Goal: Task Accomplishment & Management: Use online tool/utility

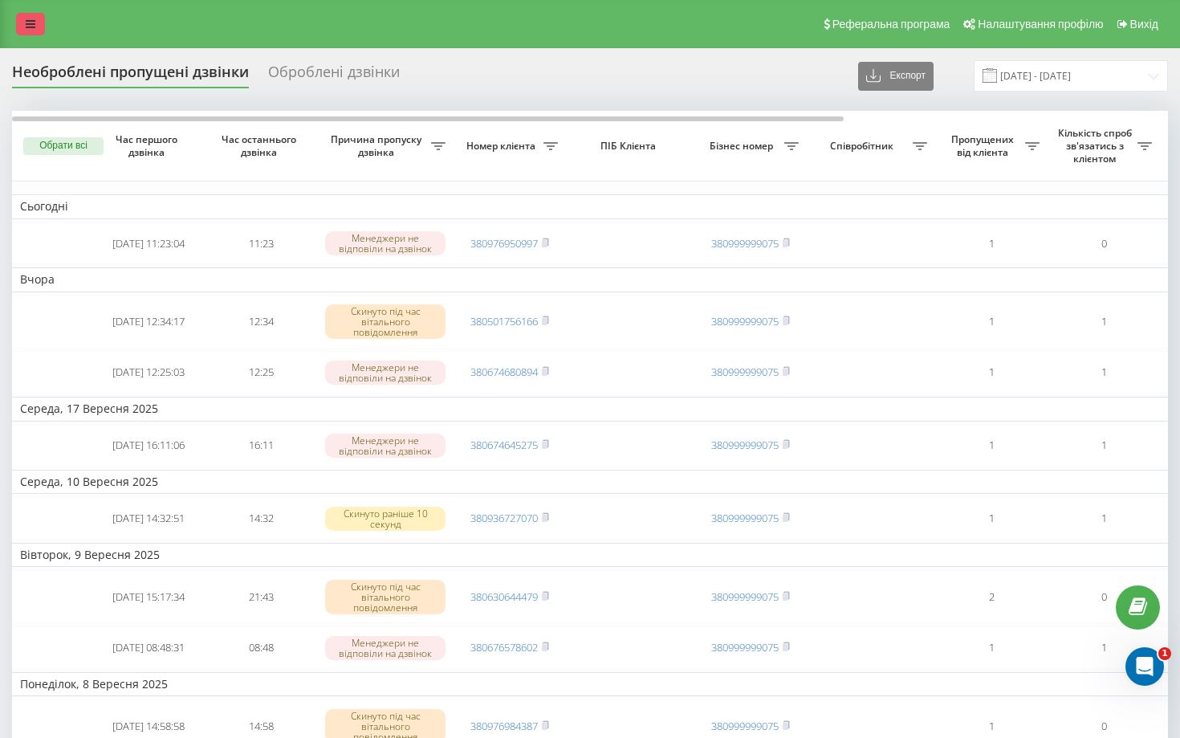
click at [35, 20] on icon at bounding box center [31, 23] width 10 height 11
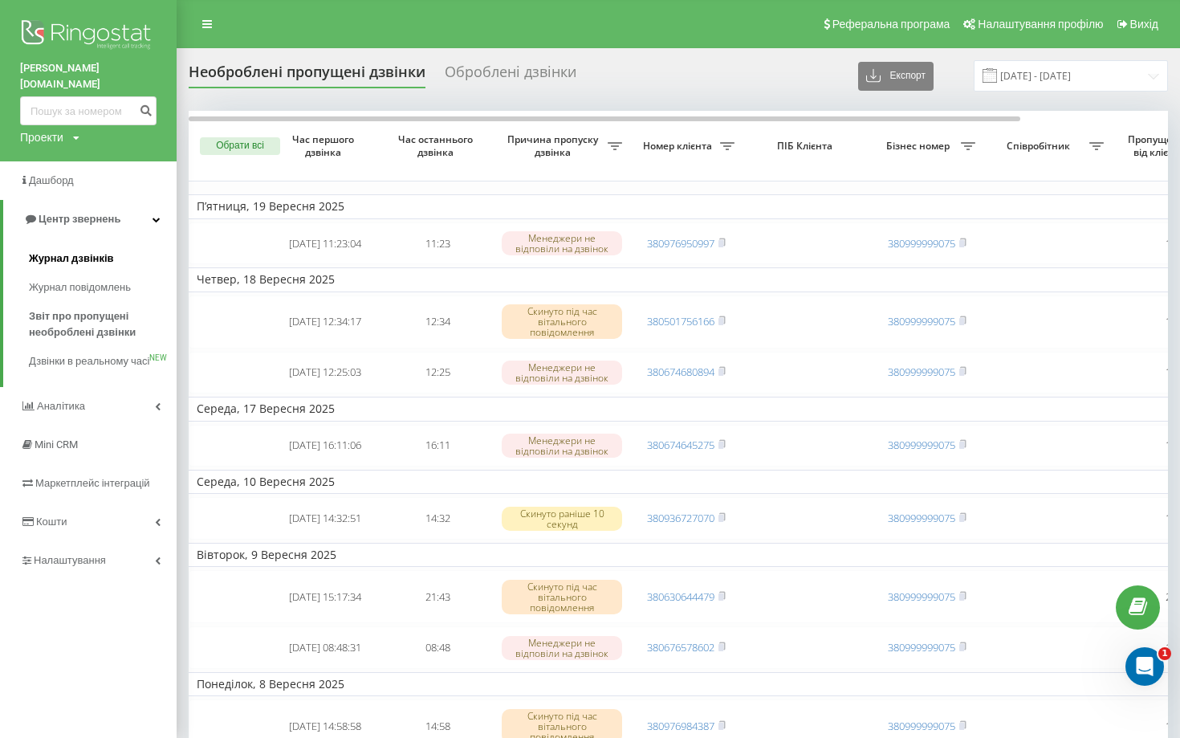
click at [118, 244] on link "Журнал дзвінків" at bounding box center [103, 258] width 148 height 29
click at [76, 250] on span "Журнал дзвінків" at bounding box center [71, 258] width 85 height 16
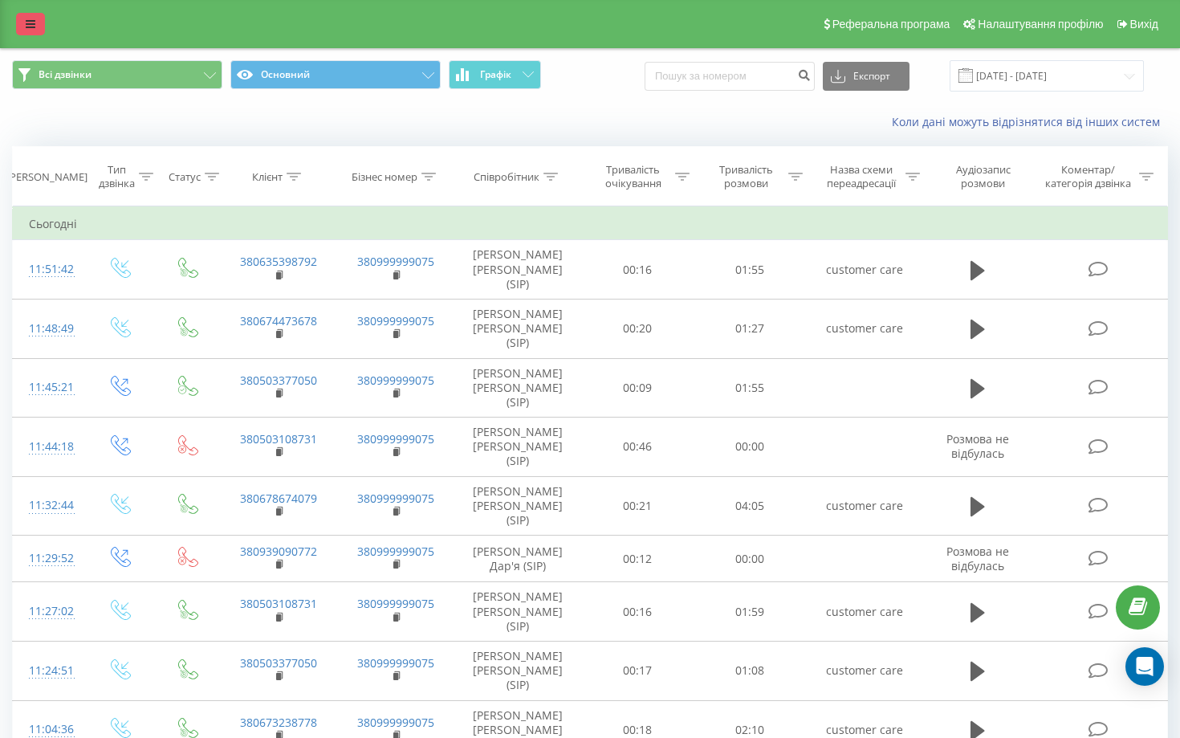
click at [32, 24] on icon at bounding box center [31, 23] width 10 height 11
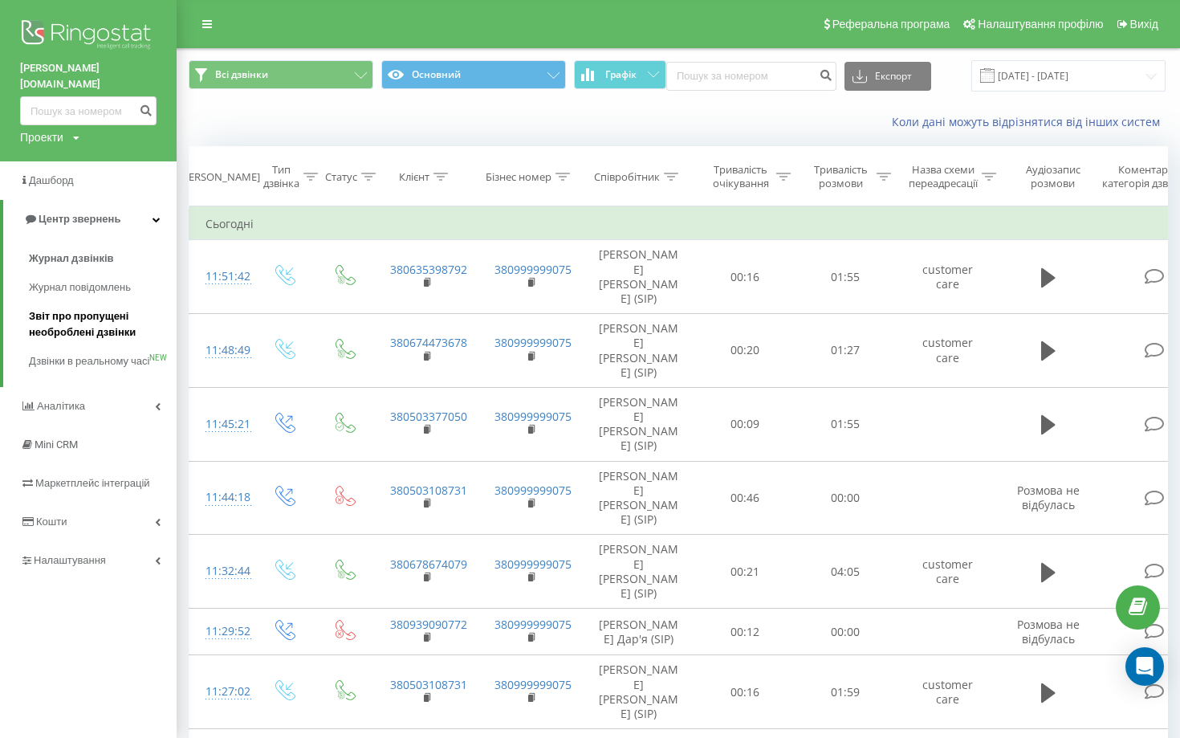
click at [89, 309] on span "Звіт про пропущені необроблені дзвінки" at bounding box center [99, 324] width 140 height 32
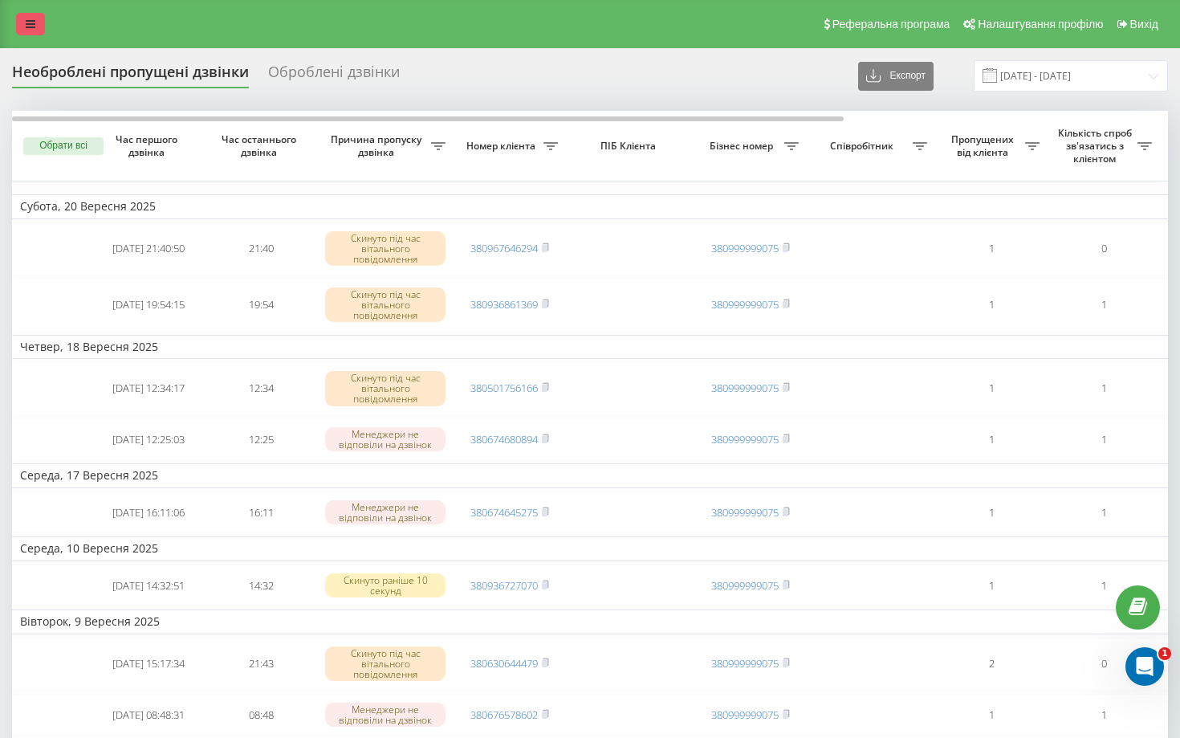
click at [33, 26] on icon at bounding box center [31, 23] width 10 height 11
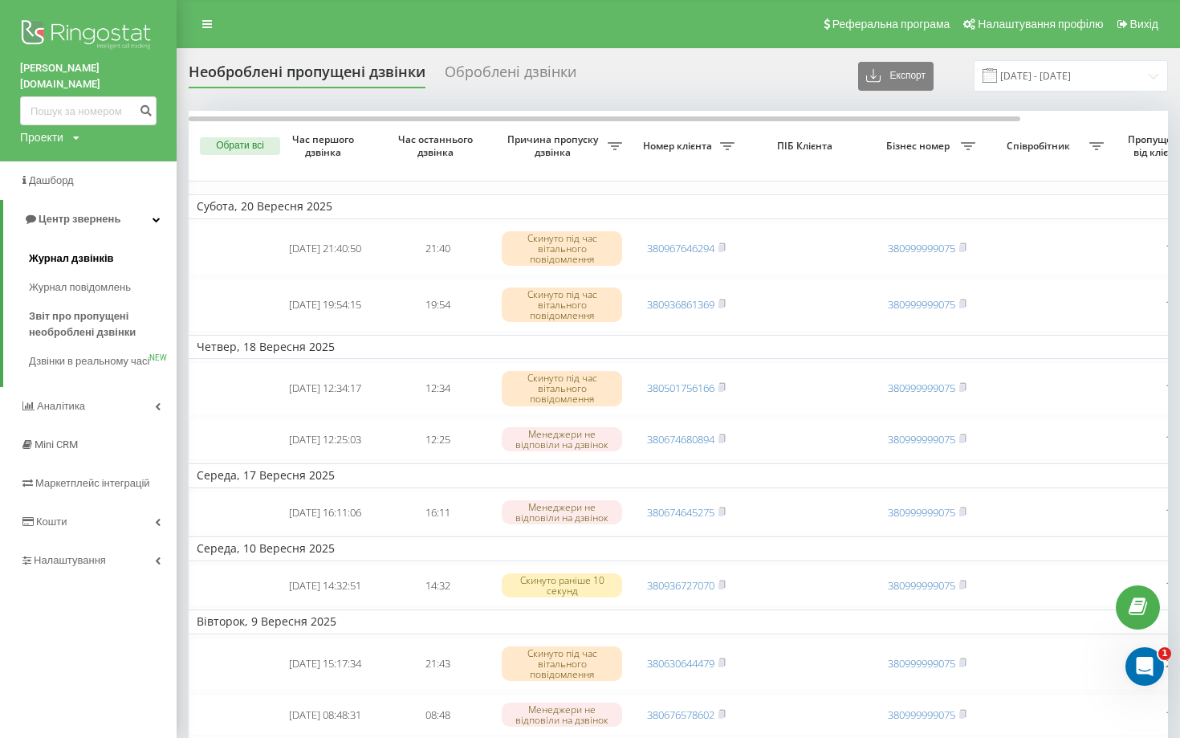
click at [90, 250] on span "Журнал дзвінків" at bounding box center [71, 258] width 85 height 16
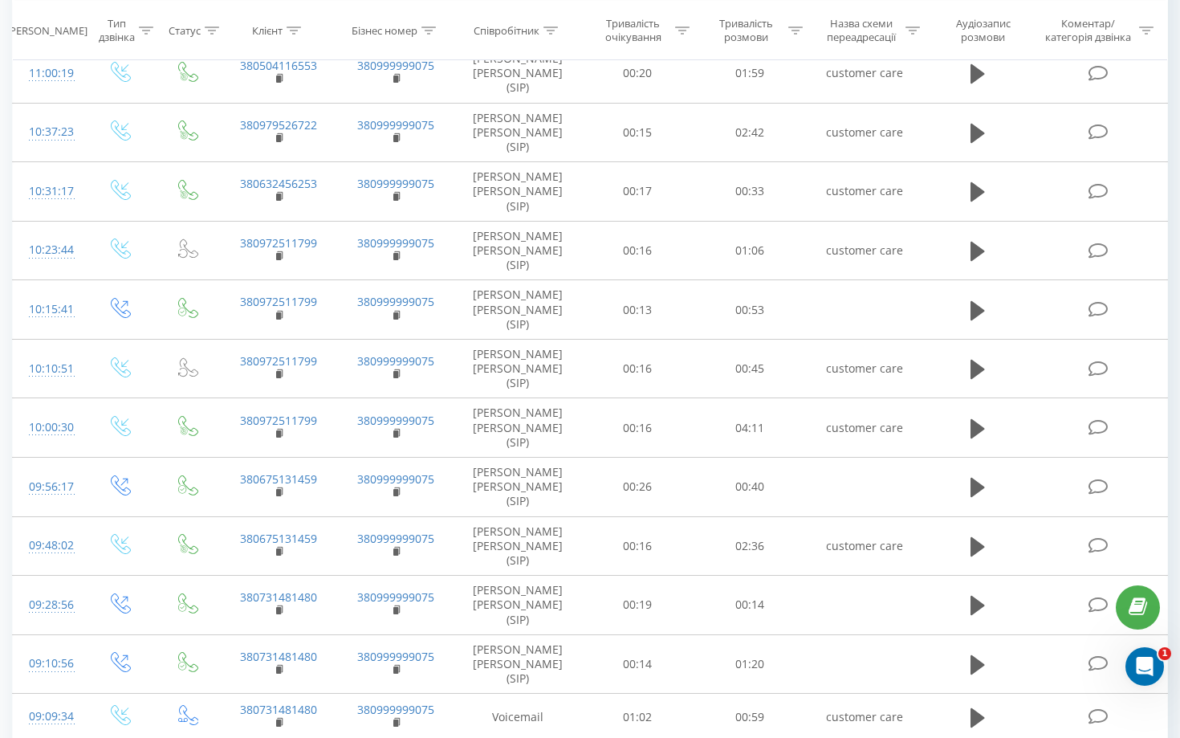
scroll to position [763, 0]
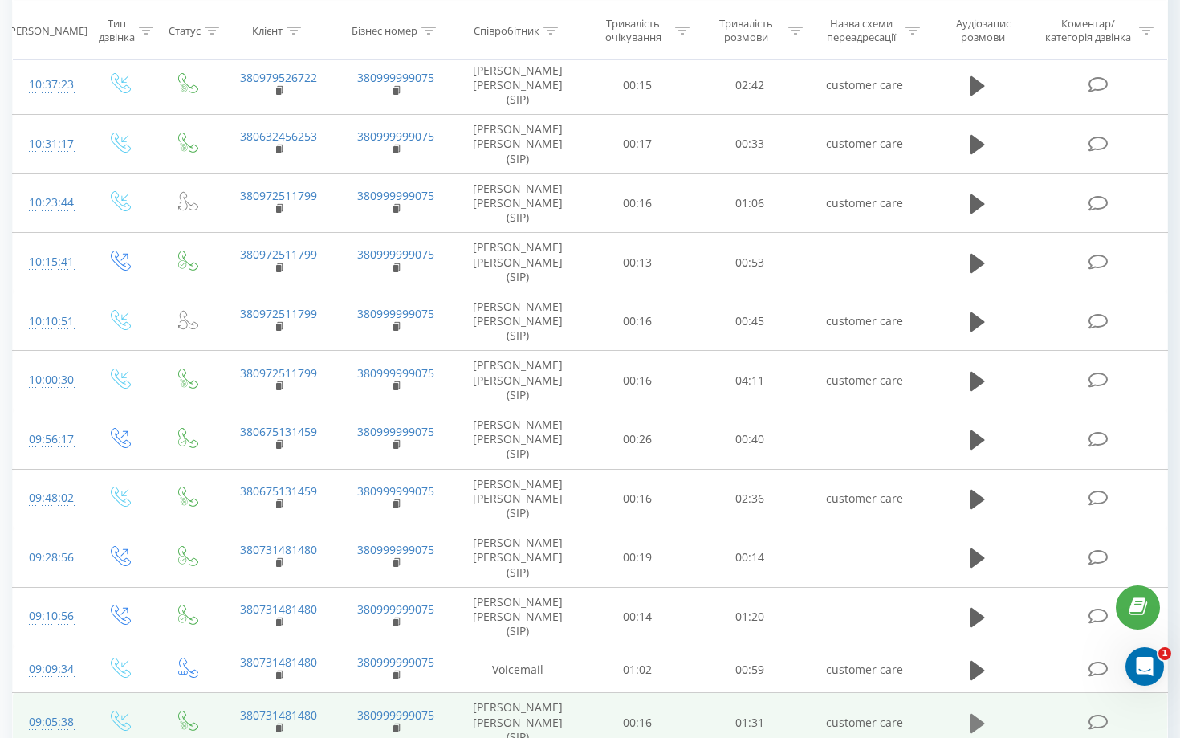
click at [976, 713] on icon at bounding box center [978, 722] width 14 height 19
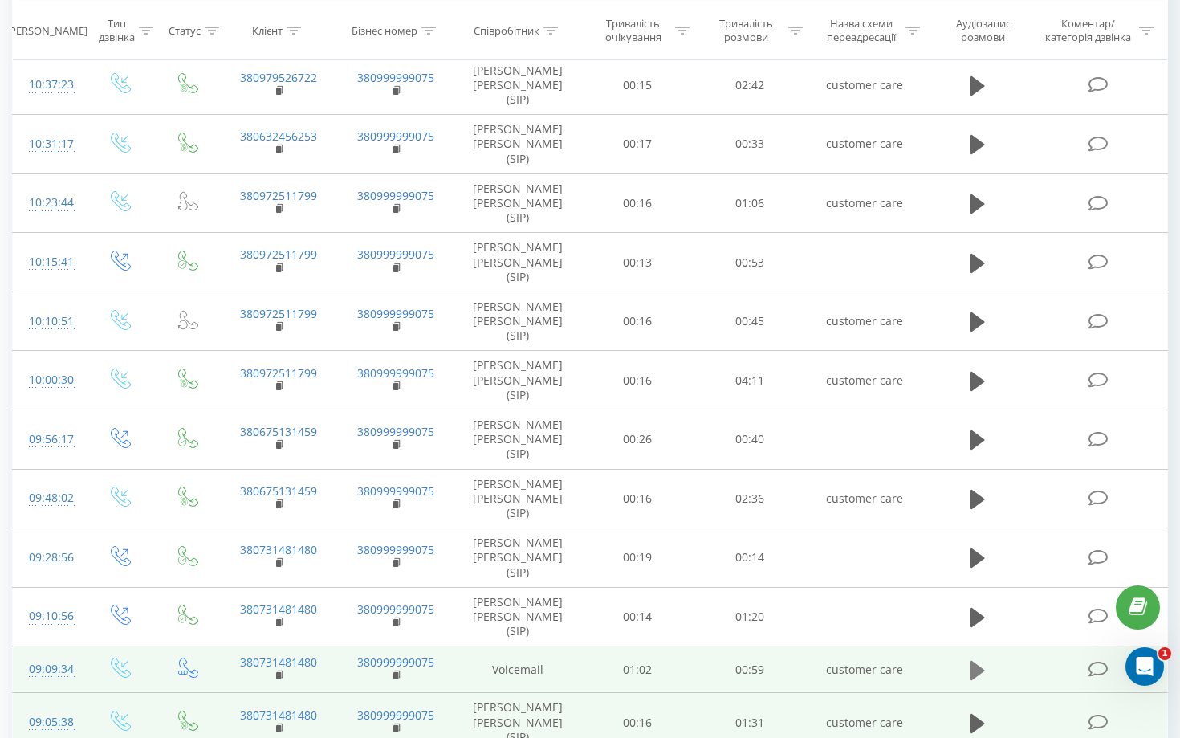
click at [973, 661] on icon at bounding box center [978, 670] width 14 height 19
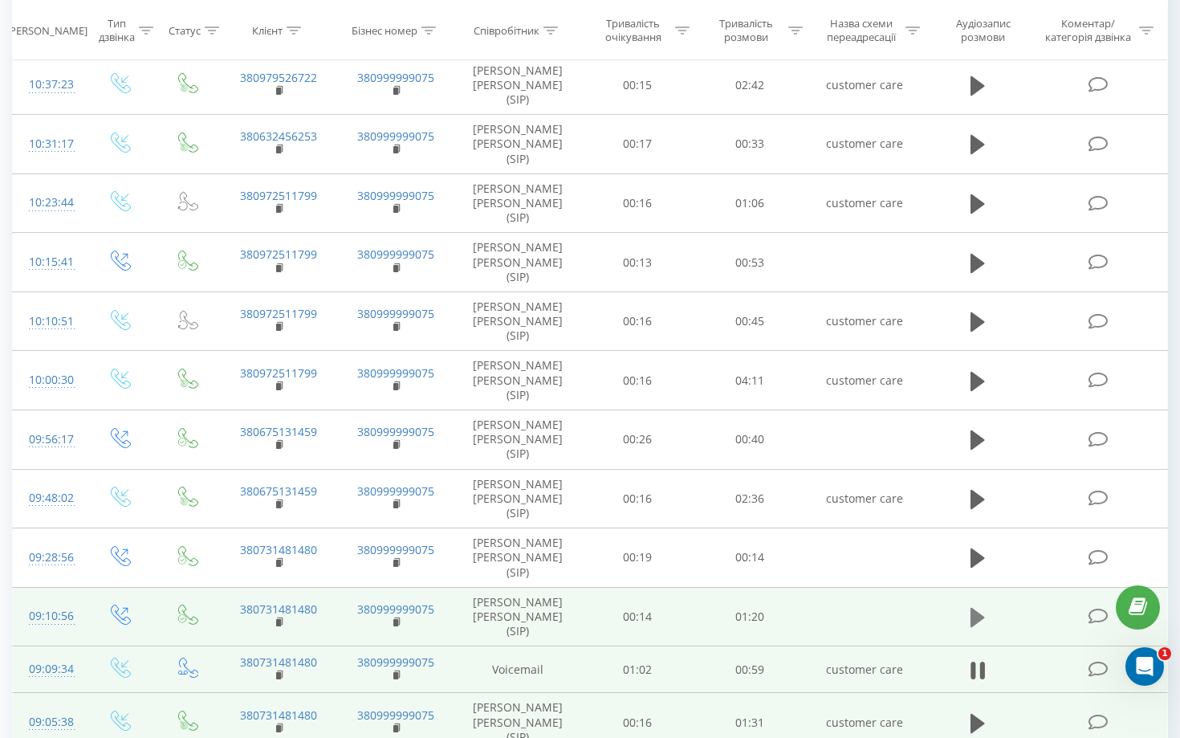
click at [976, 608] on icon at bounding box center [978, 617] width 14 height 19
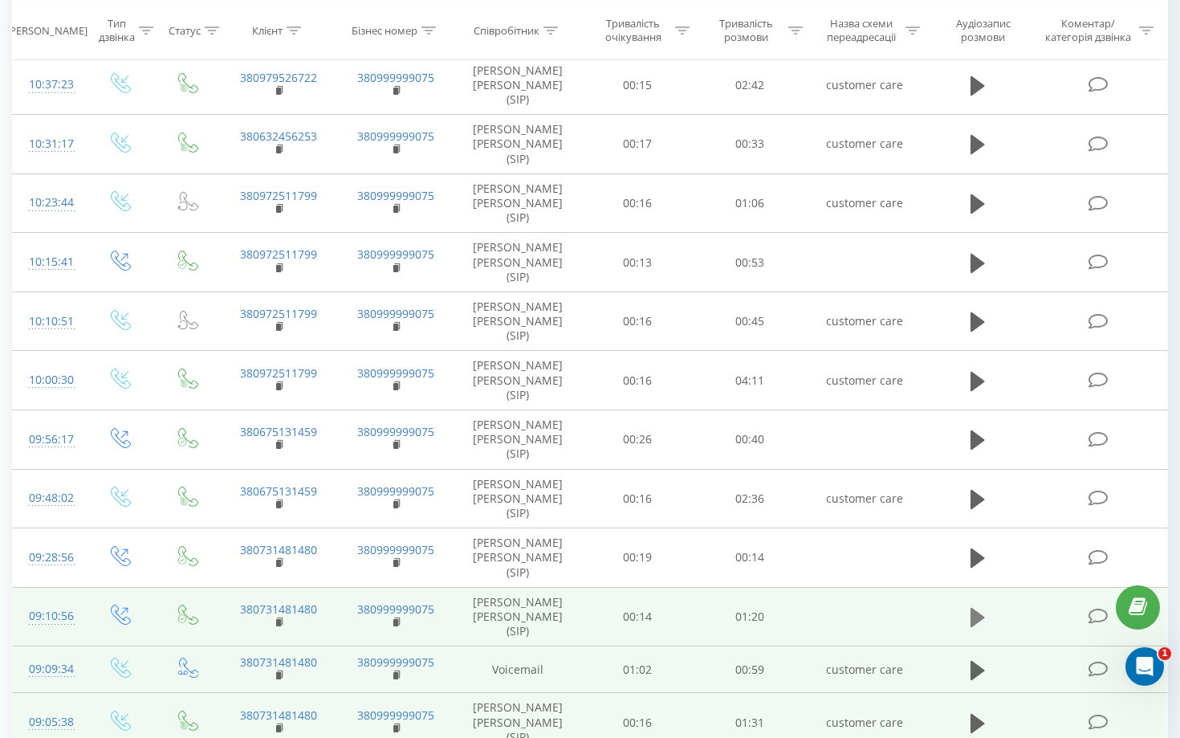
click at [982, 606] on icon at bounding box center [978, 617] width 14 height 22
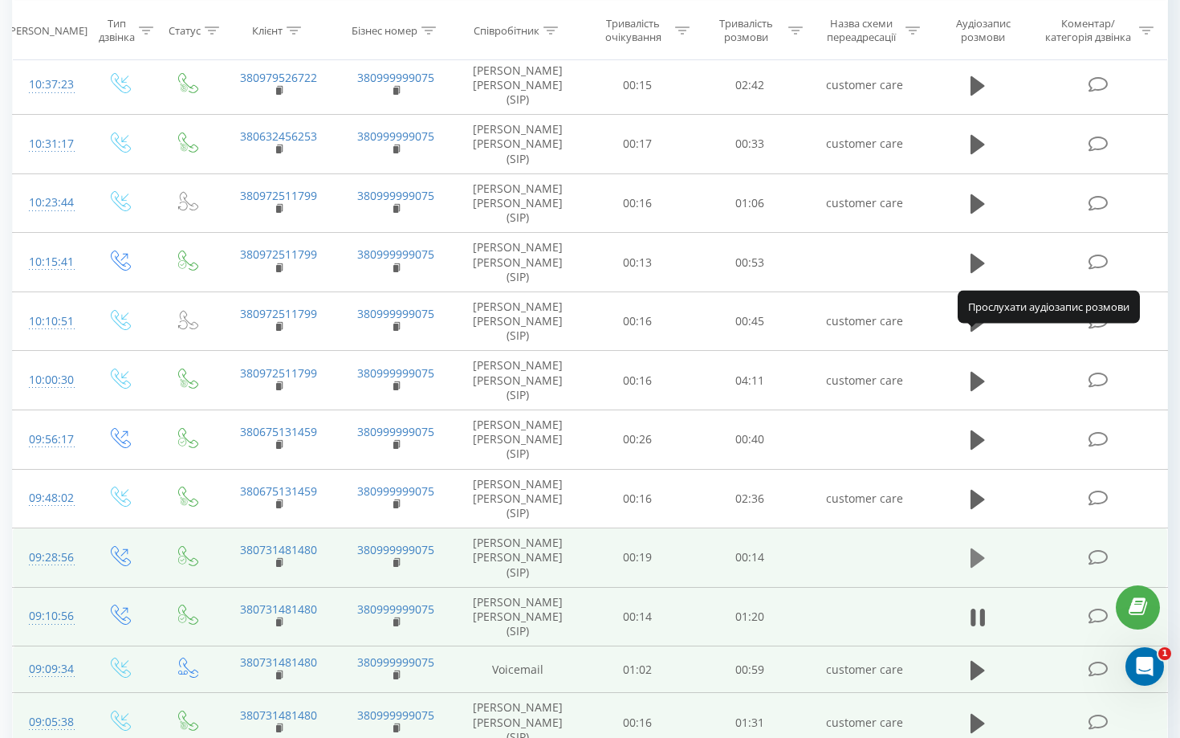
click at [977, 548] on icon at bounding box center [978, 557] width 14 height 19
click at [980, 549] on icon at bounding box center [982, 558] width 5 height 18
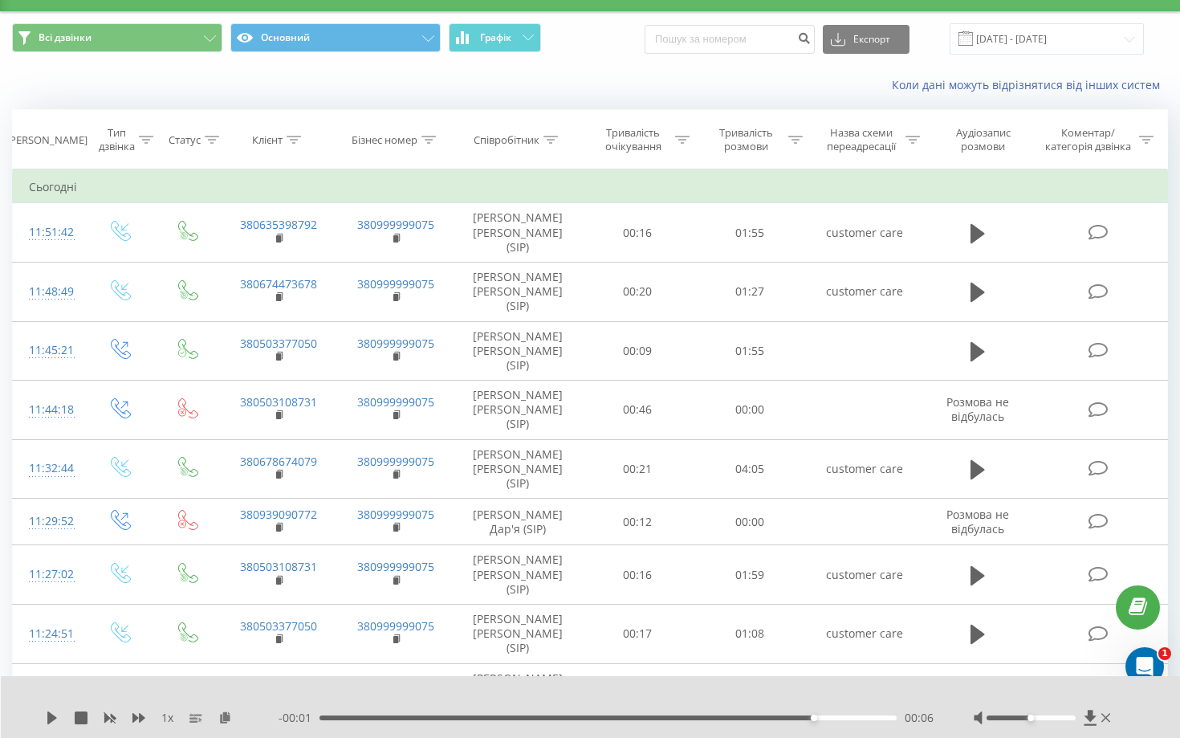
scroll to position [0, 0]
